Goal: Information Seeking & Learning: Learn about a topic

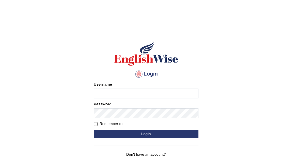
click at [120, 95] on input "Username" at bounding box center [146, 94] width 105 height 10
type input "mohand_parramatta"
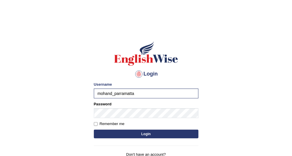
click at [127, 107] on div "Password" at bounding box center [146, 110] width 105 height 17
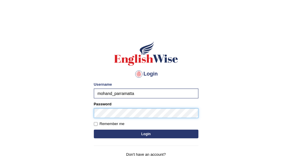
click at [94, 130] on button "Login" at bounding box center [146, 134] width 105 height 9
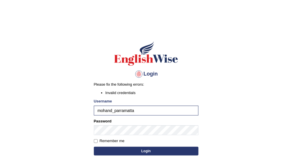
click at [94, 147] on button "Login" at bounding box center [146, 151] width 105 height 9
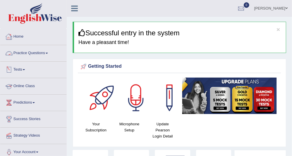
click at [40, 54] on link "Practice Questions" at bounding box center [33, 52] width 66 height 15
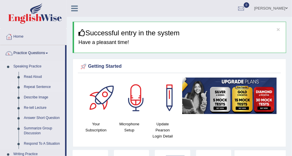
scroll to position [108, 0]
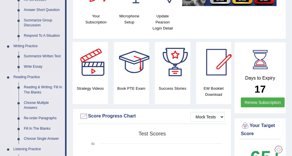
click at [56, 86] on link "Reading & Writing: Fill In The Blanks" at bounding box center [43, 89] width 44 height 15
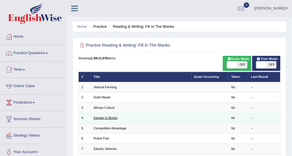
click at [109, 118] on link "Gender in Books" at bounding box center [105, 117] width 24 height 3
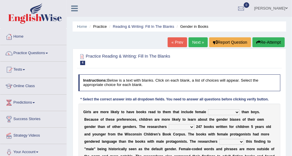
click at [210, 113] on select "protagonists cosmogonists agonists expressionists" at bounding box center [224, 113] width 32 height 6
click at [189, 124] on div "G i r l s a r e m o r e l i k e l y t o h a v e b o o k s r e a d t o t h e m t…" at bounding box center [179, 146] width 202 height 84
click at [220, 106] on div "G i r l s a r e m o r e l i k e l y t o h a v e b o o k s r e a d t o t h e m t…" at bounding box center [179, 146] width 202 height 84
click at [219, 111] on select "protagonists cosmogonists agonists expressionists" at bounding box center [224, 113] width 32 height 6
select select "expressionists"
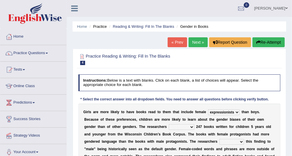
click at [208, 110] on select "protagonists cosmogonists agonists expressionists" at bounding box center [224, 113] width 32 height 6
click at [169, 126] on select "hydrolyzed paralyzed catalyzed analyzed" at bounding box center [182, 128] width 26 height 6
select select "analyzed"
click at [169, 125] on select "hydrolyzed paralyzed catalyzed analyzed" at bounding box center [182, 128] width 26 height 6
click at [179, 142] on b "n" at bounding box center [180, 142] width 2 height 4
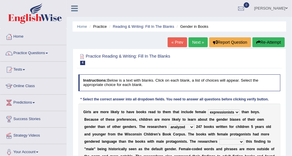
click at [208, 113] on select "protagonists cosmogonists agonists expressionists" at bounding box center [224, 113] width 32 height 6
select select "protagonists"
click at [208, 110] on select "protagonists cosmogonists agonists expressionists" at bounding box center [224, 113] width 32 height 6
click at [219, 141] on select "contribute tribute distribute attribute" at bounding box center [231, 142] width 25 height 6
select select "contribute"
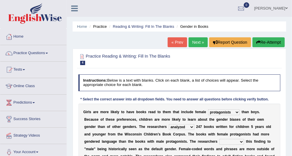
click at [219, 139] on select "contribute tribute distribute attribute" at bounding box center [231, 142] width 25 height 6
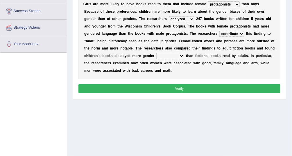
click at [156, 55] on select "stereotypes teletypes prototypes electrotypes" at bounding box center [170, 56] width 28 height 6
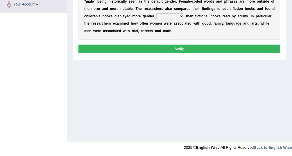
scroll to position [40, 0]
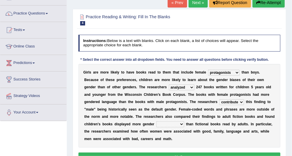
click at [156, 123] on select "stereotypes teletypes prototypes electrotypes" at bounding box center [170, 125] width 28 height 6
select select "stereotypes"
click at [156, 122] on select "stereotypes teletypes prototypes electrotypes" at bounding box center [170, 125] width 28 height 6
click at [116, 153] on button "Verify" at bounding box center [179, 157] width 202 height 8
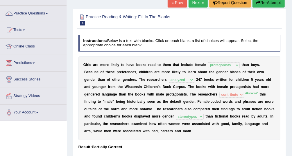
click at [257, 5] on button "Re-Attempt" at bounding box center [268, 3] width 32 height 10
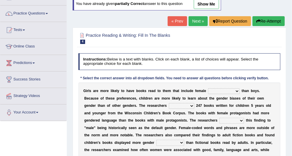
click at [219, 120] on select "contribute tribute distribute attribute" at bounding box center [231, 121] width 25 height 6
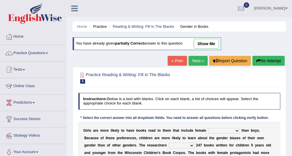
click at [198, 44] on link "show me" at bounding box center [206, 44] width 25 height 10
select select "protagonists"
select select "analyzed"
select select "contribute"
select select "stereotypes"
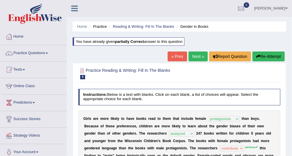
click at [199, 54] on link "Next »" at bounding box center [197, 57] width 19 height 10
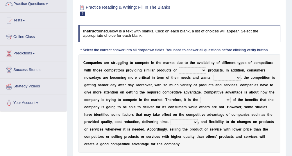
drag, startPoint x: 142, startPoint y: 113, endPoint x: 147, endPoint y: 131, distance: 18.8
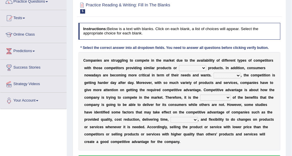
click at [179, 67] on select "constitution restitution substitution institution" at bounding box center [192, 68] width 27 height 6
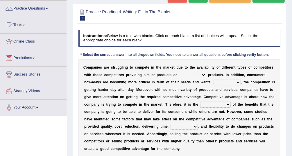
drag, startPoint x: 173, startPoint y: 71, endPoint x: 174, endPoint y: 78, distance: 7.4
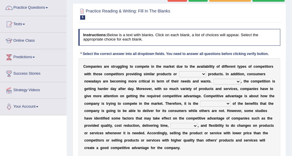
click at [184, 74] on select "constitution restitution substitution institution" at bounding box center [192, 74] width 27 height 6
click at [169, 90] on b "m" at bounding box center [170, 89] width 3 height 4
click at [213, 82] on select "However Instead Additionally Therefore" at bounding box center [226, 82] width 27 height 6
select select "Therefore"
click at [213, 79] on select "However Instead Additionally Therefore" at bounding box center [226, 82] width 27 height 6
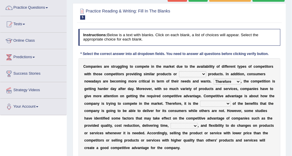
click at [179, 75] on select "constitution restitution substitution institution" at bounding box center [192, 74] width 27 height 6
select select "constitution"
click at [179, 71] on select "constitution restitution substitution institution" at bounding box center [192, 74] width 27 height 6
click at [189, 102] on b "s" at bounding box center [190, 104] width 2 height 4
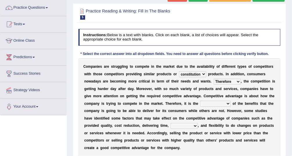
click at [200, 104] on select "dissemination ordination determination incarnation" at bounding box center [215, 104] width 30 height 6
select select "determination"
click at [200, 101] on select "dissemination ordination determination incarnation" at bounding box center [215, 104] width 30 height 6
click at [170, 126] on select "captivation aggregation deprivation innovation" at bounding box center [183, 126] width 27 height 6
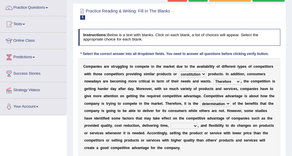
click at [170, 126] on select "captivation aggregation deprivation innovation" at bounding box center [183, 126] width 27 height 6
select select "captivation"
click at [170, 123] on select "captivation aggregation deprivation innovation" at bounding box center [183, 126] width 27 height 6
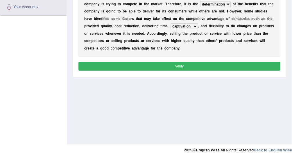
scroll to position [148, 0]
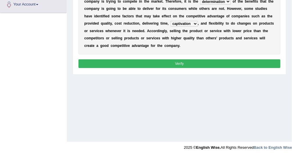
click at [139, 60] on button "Verify" at bounding box center [179, 64] width 202 height 8
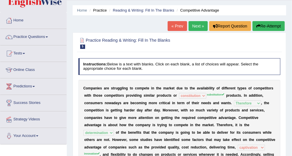
scroll to position [18, 0]
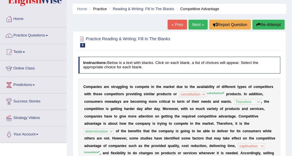
drag, startPoint x: 166, startPoint y: 80, endPoint x: 169, endPoint y: 89, distance: 9.5
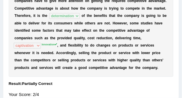
scroll to position [138, 0]
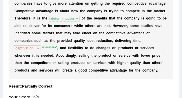
drag, startPoint x: 118, startPoint y: 36, endPoint x: 119, endPoint y: 19, distance: 17.2
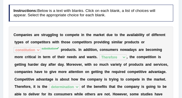
scroll to position [0, 0]
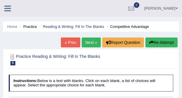
click at [93, 39] on link "Next »" at bounding box center [91, 42] width 19 height 10
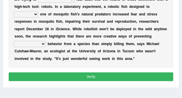
scroll to position [68, 0]
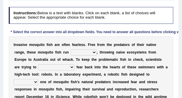
drag, startPoint x: 86, startPoint y: 37, endPoint x: 86, endPoint y: 32, distance: 4.9
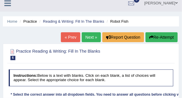
scroll to position [0, 0]
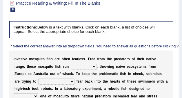
drag, startPoint x: 64, startPoint y: 66, endPoint x: 65, endPoint y: 96, distance: 29.9
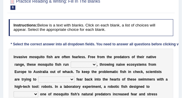
click at [71, 63] on select "occupant flippant rampant concordant" at bounding box center [84, 65] width 26 height 6
select select "concordant"
click at [71, 62] on select "occupant flippant rampant concordant" at bounding box center [84, 65] width 26 height 6
click at [75, 76] on select "accept spike strike [PERSON_NAME]" at bounding box center [56, 79] width 36 height 6
click at [115, 61] on div "I n v a s i v e m o s q u i t o f i s h a r e o f t e n f e a r l e s s . F r e…" at bounding box center [91, 97] width 165 height 99
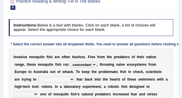
click at [75, 76] on select "accept spike strike [PERSON_NAME]" at bounding box center [56, 79] width 36 height 6
select select "strike"
click at [75, 76] on select "accept spike strike [PERSON_NAME]" at bounding box center [56, 79] width 36 height 6
click at [38, 91] on select "bequest mimic battle conquest" at bounding box center [26, 94] width 25 height 6
select select "mimic"
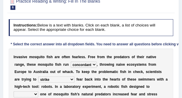
click at [38, 91] on select "bequest mimic battle conquest" at bounding box center [26, 94] width 25 height 6
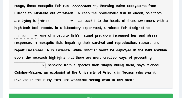
scroll to position [114, 0]
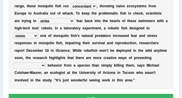
click at [46, 62] on select "unprivileged unprecedented uncharted unwanted" at bounding box center [30, 65] width 32 height 6
select select "unprivileged"
click at [33, 62] on select "unprivileged unprecedented uncharted unwanted" at bounding box center [30, 65] width 32 height 6
click at [60, 87] on div "Instructions: Below is a text with blanks. Click on each blank, a list of choic…" at bounding box center [91, 32] width 168 height 148
click at [61, 94] on button "Verify" at bounding box center [91, 98] width 165 height 8
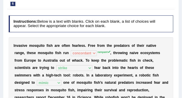
scroll to position [38, 0]
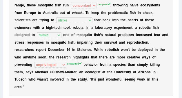
drag, startPoint x: 52, startPoint y: 69, endPoint x: 56, endPoint y: 84, distance: 15.0
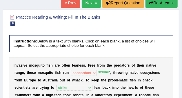
scroll to position [175, 0]
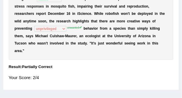
drag, startPoint x: 55, startPoint y: 74, endPoint x: 57, endPoint y: 52, distance: 22.7
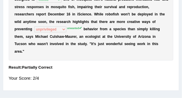
scroll to position [75, 0]
